Goal: Transaction & Acquisition: Purchase product/service

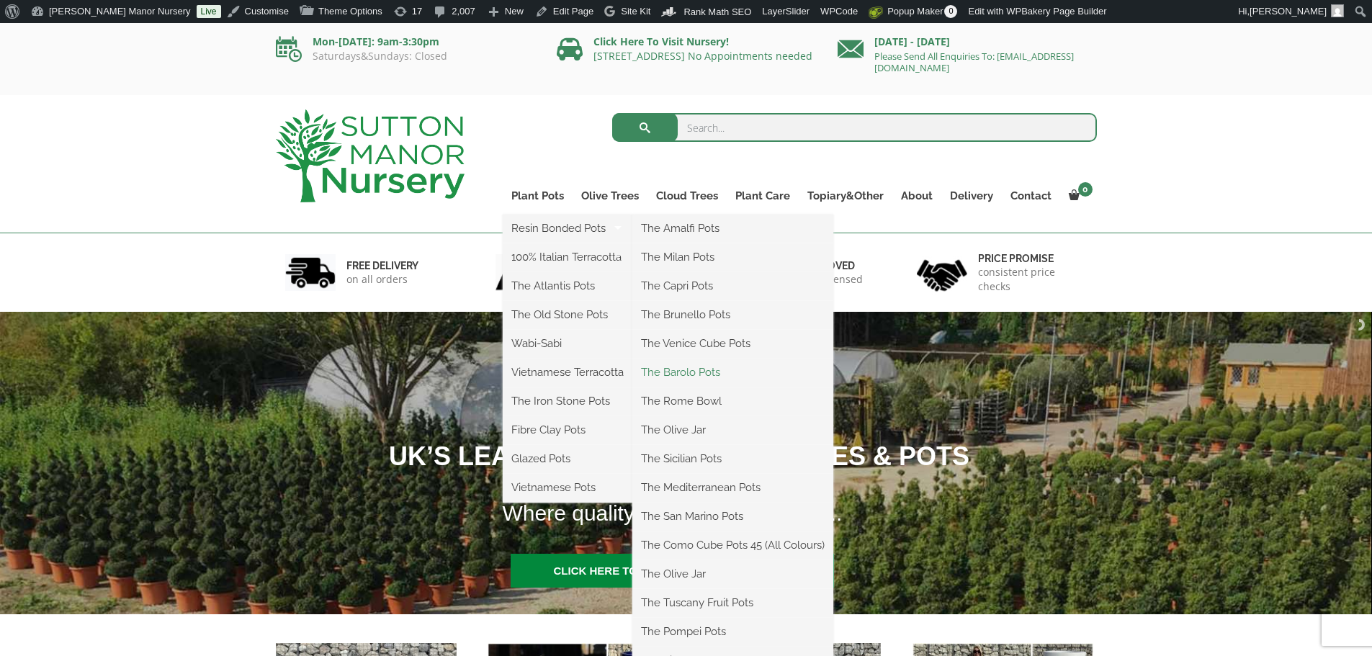
click at [678, 369] on link "The Barolo Pots" at bounding box center [732, 373] width 201 height 22
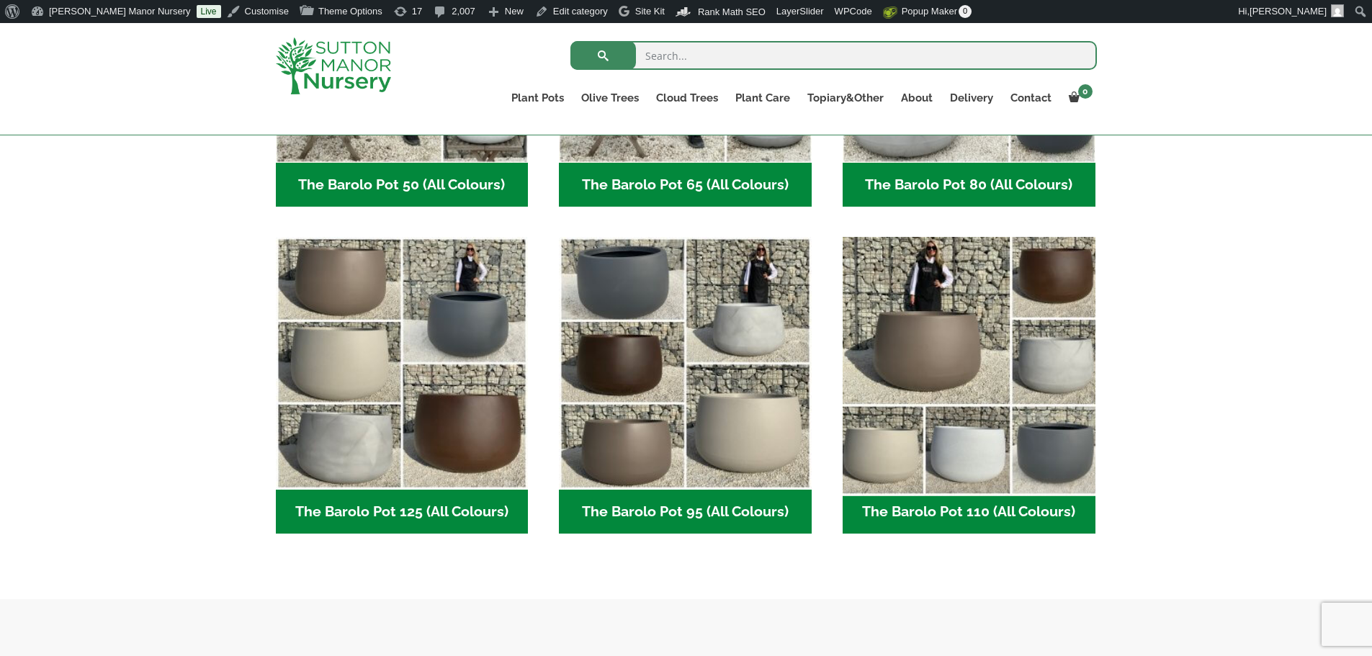
scroll to position [648, 0]
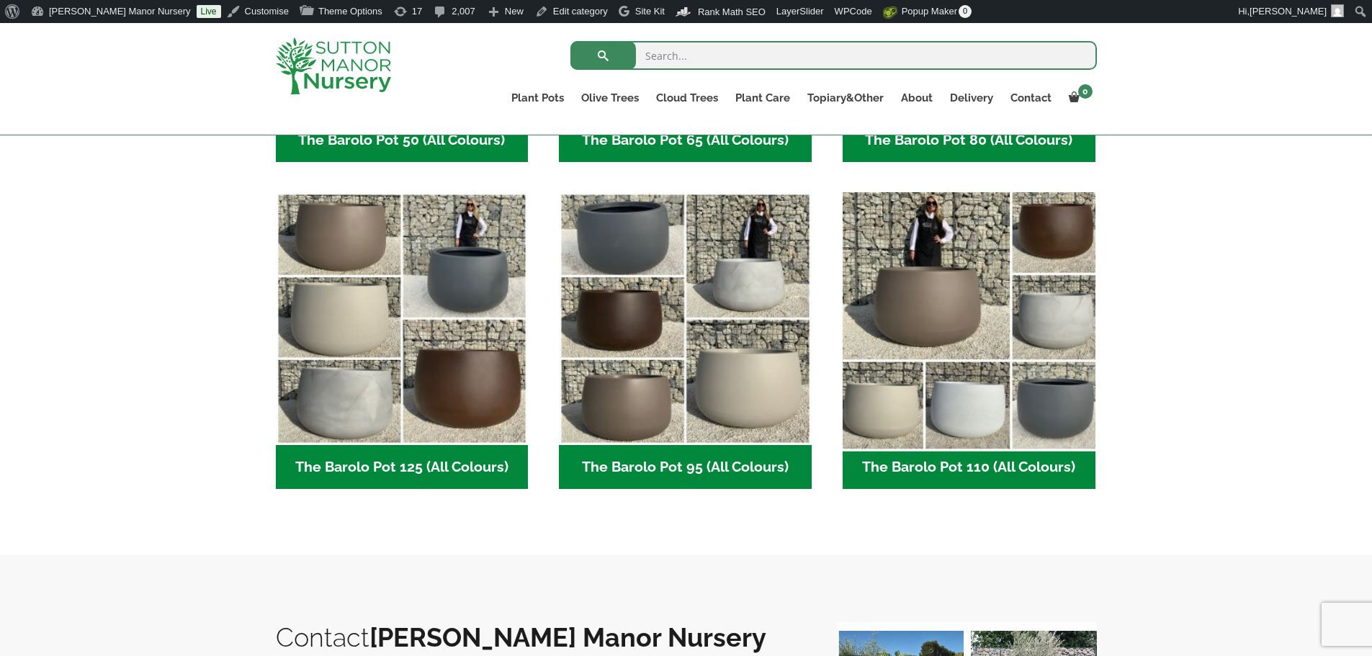
click at [974, 301] on img "Visit product category The Barolo Pot 110 (All Colours)" at bounding box center [968, 319] width 265 height 265
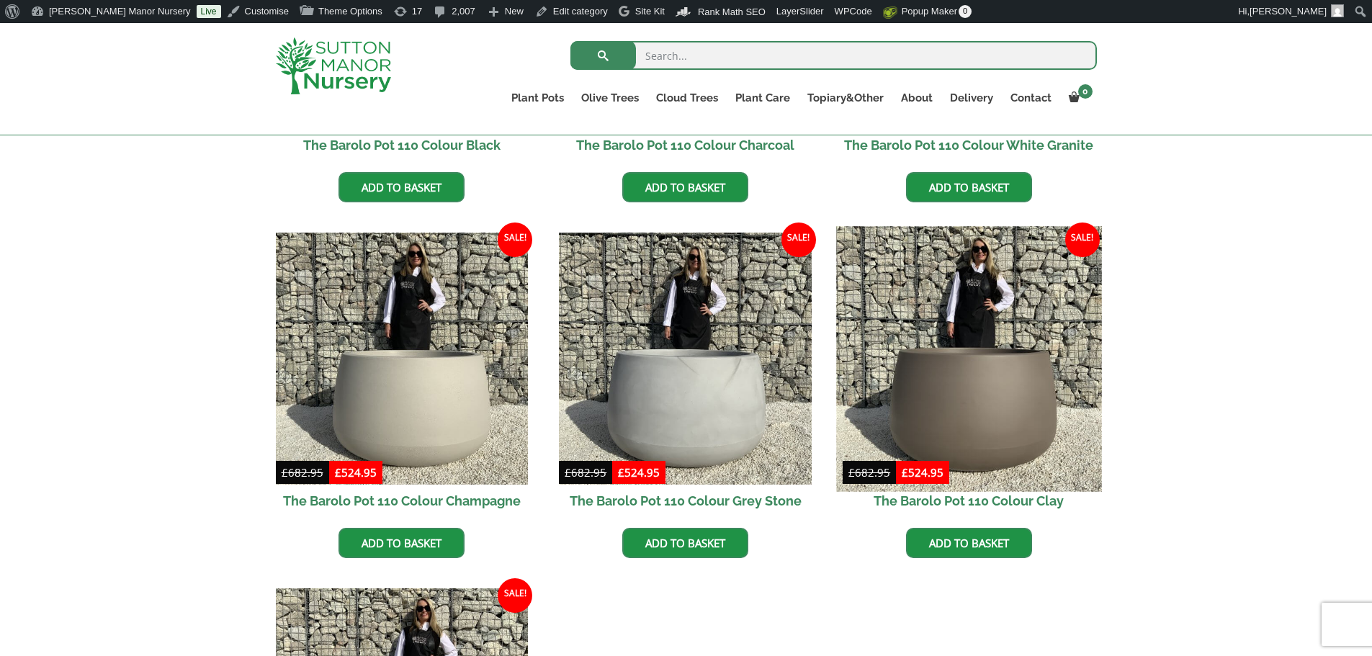
scroll to position [648, 0]
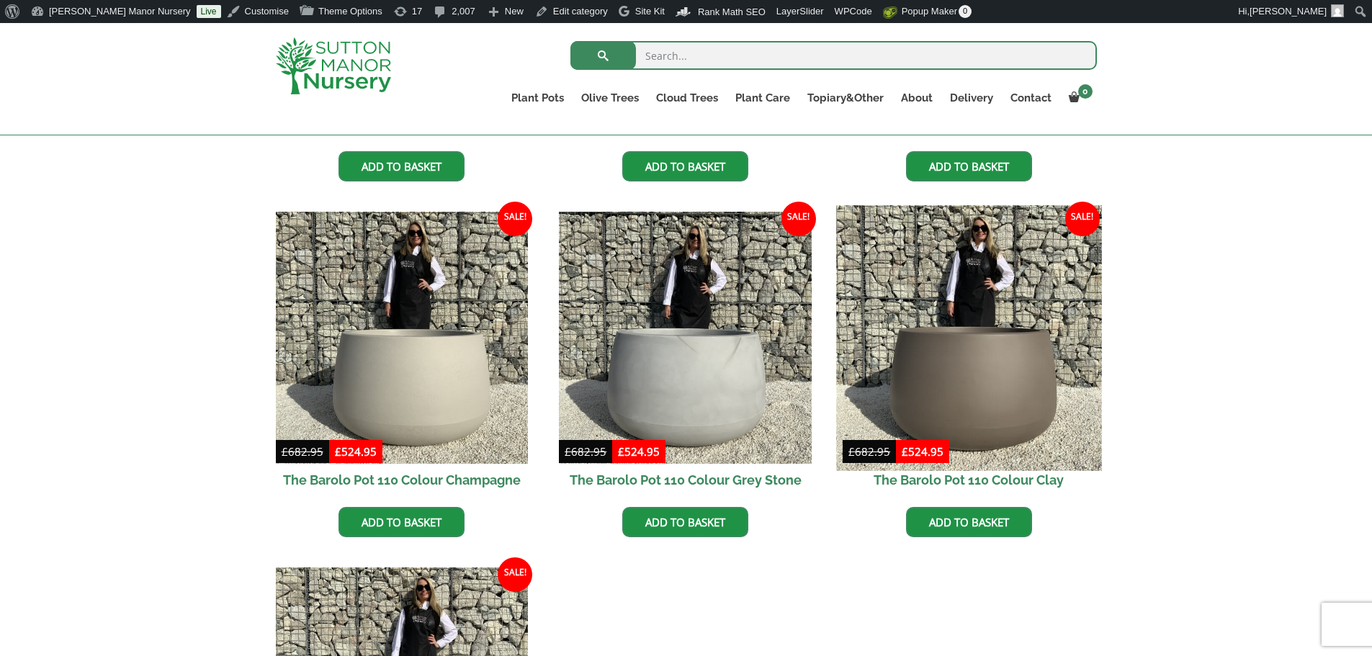
click at [978, 350] on img at bounding box center [968, 337] width 265 height 265
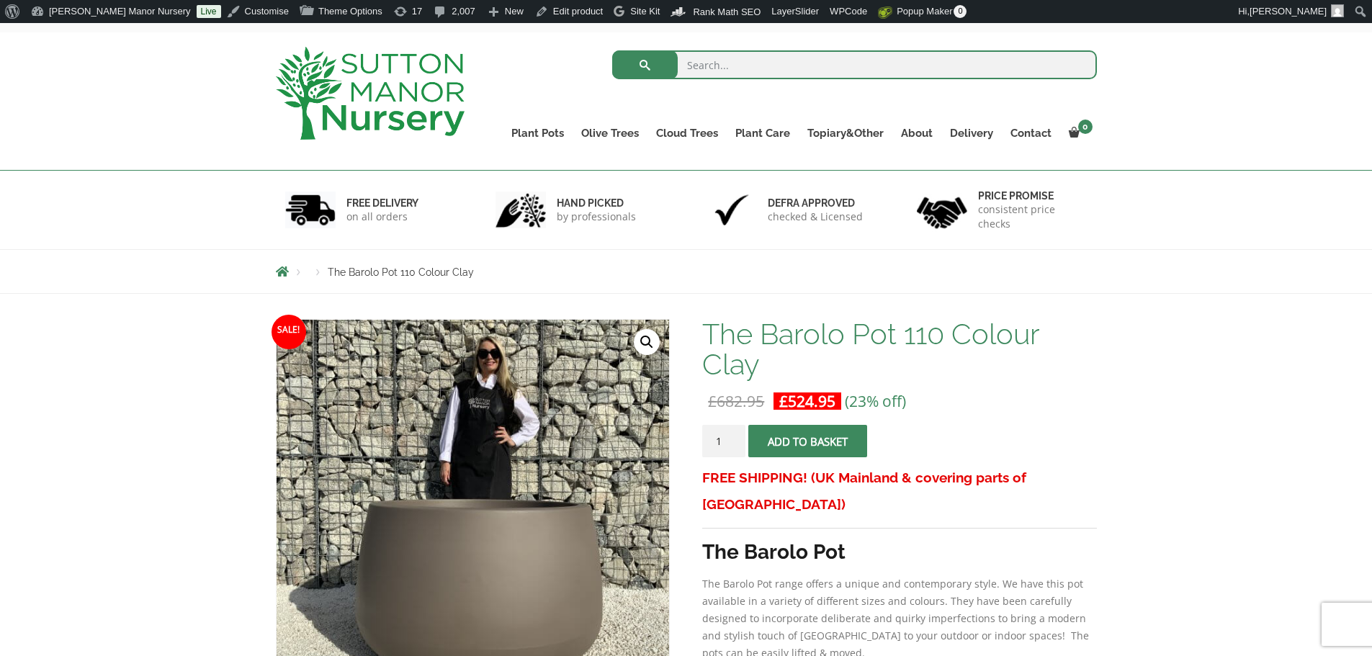
scroll to position [46, 0]
